Goal: Information Seeking & Learning: Learn about a topic

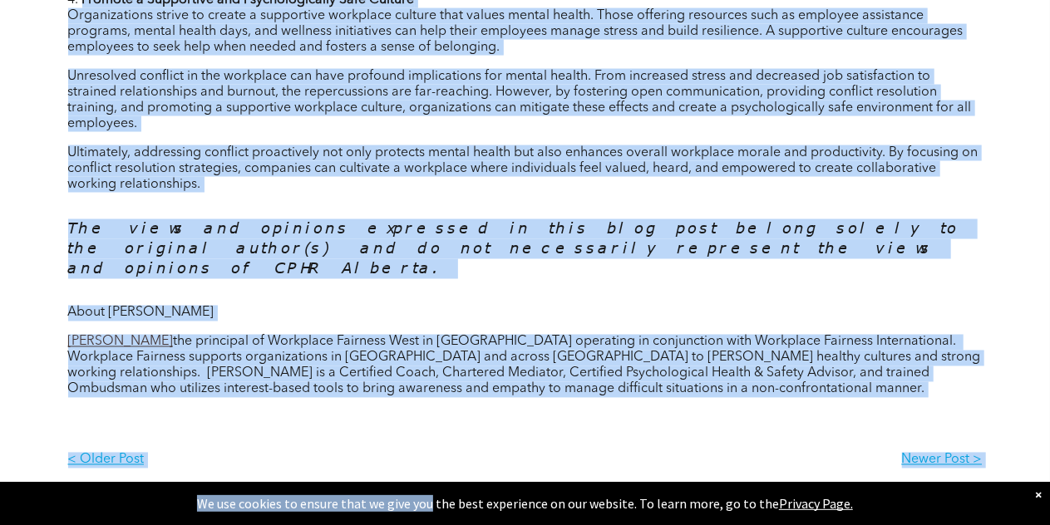
scroll to position [1368, 0]
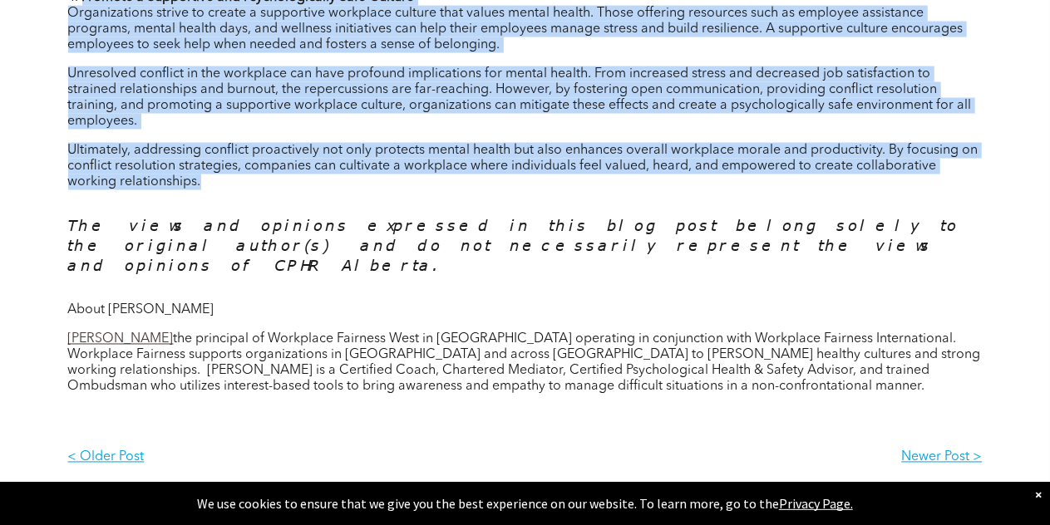
drag, startPoint x: 62, startPoint y: 304, endPoint x: 224, endPoint y: 181, distance: 204.2
copy div "Increase Stress and Anxiety One of the most immediate impacts of unresolved con…"
